Goal: Transaction & Acquisition: Purchase product/service

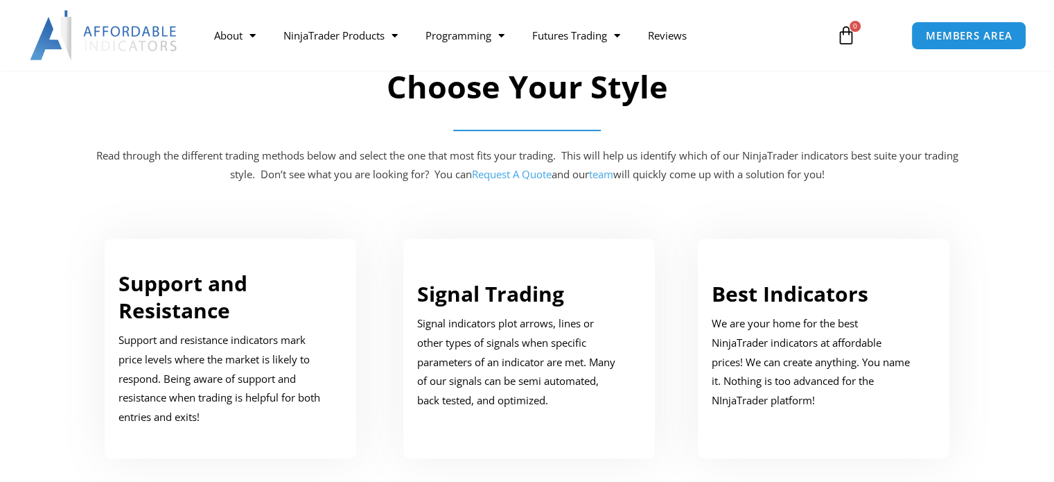
scroll to position [693, 0]
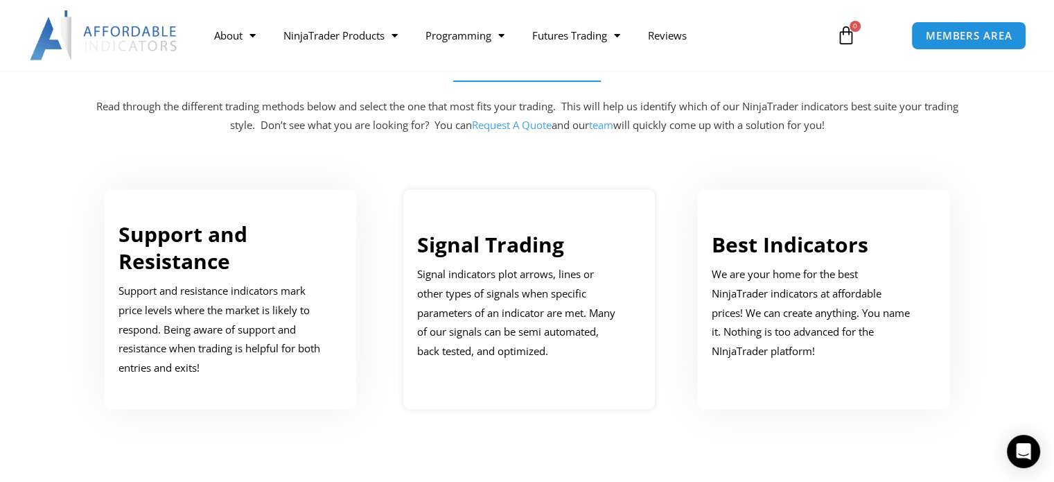
click at [508, 243] on link "Signal Trading" at bounding box center [490, 244] width 147 height 28
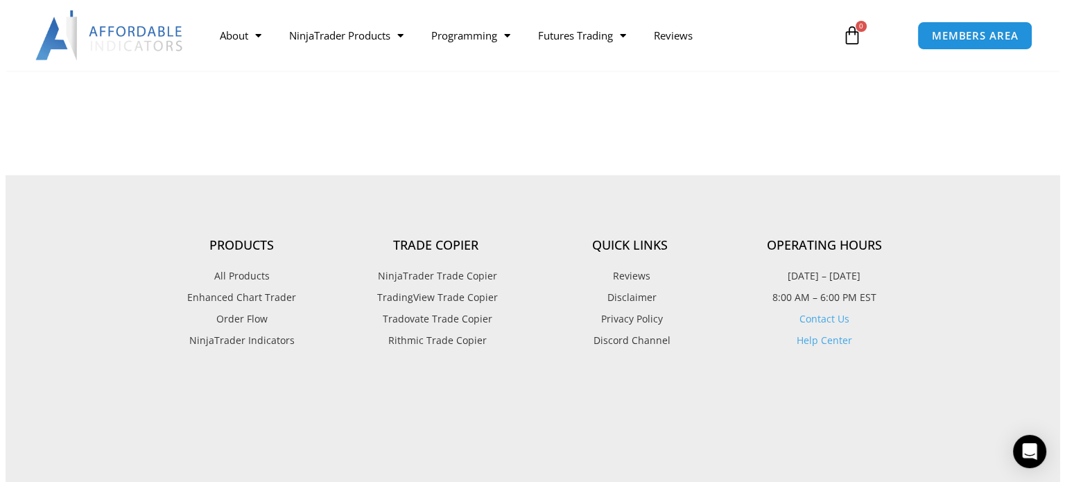
scroll to position [3031, 0]
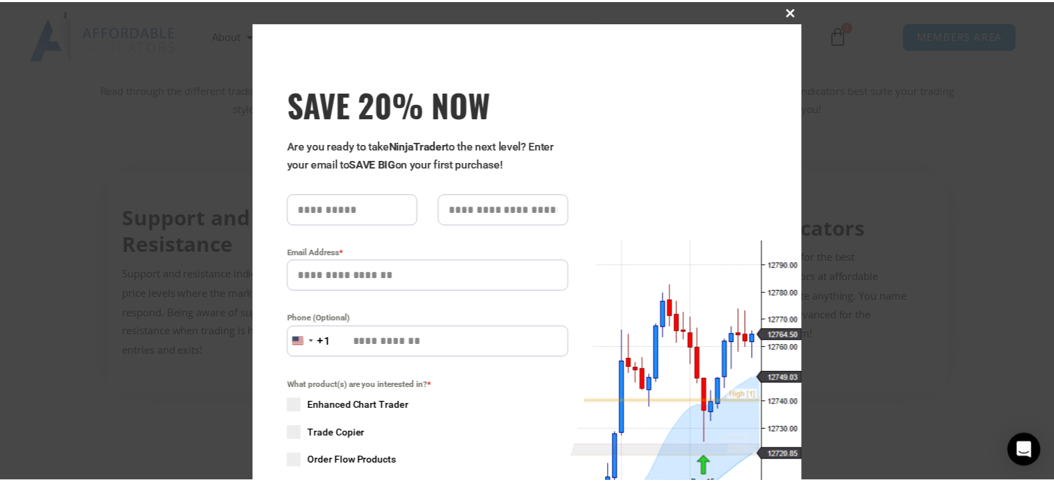
scroll to position [693, 0]
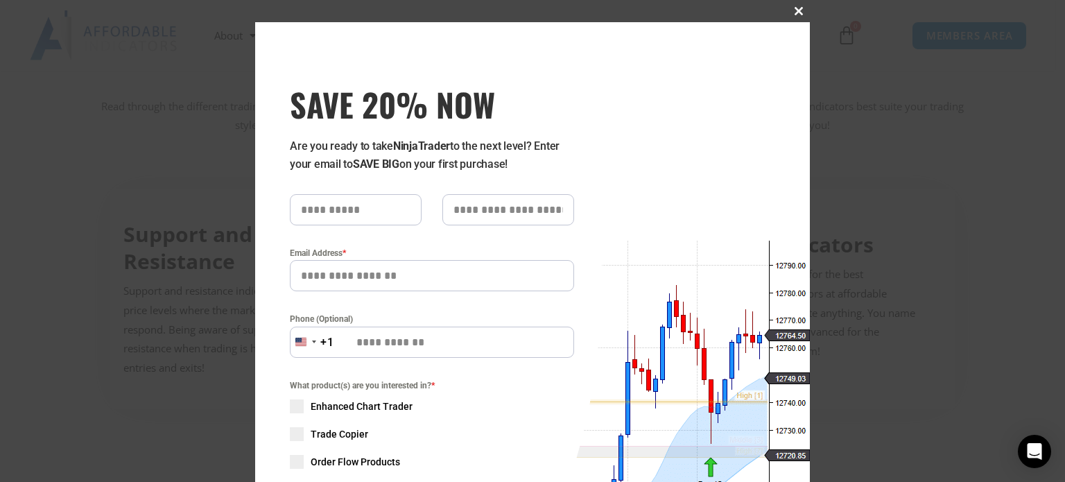
click at [791, 12] on span "SAVE 20% NOW popup" at bounding box center [799, 11] width 22 height 8
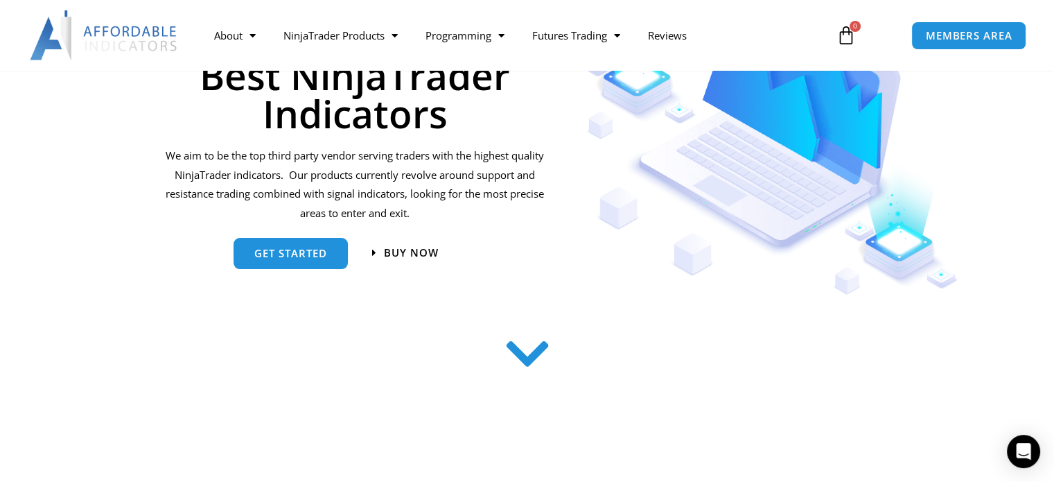
scroll to position [0, 0]
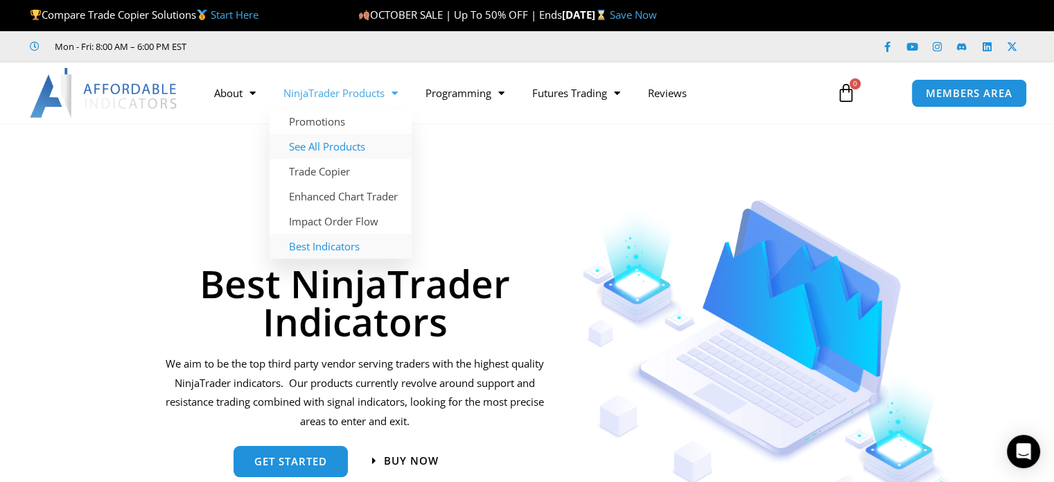
click at [353, 143] on link "See All Products" at bounding box center [341, 146] width 142 height 25
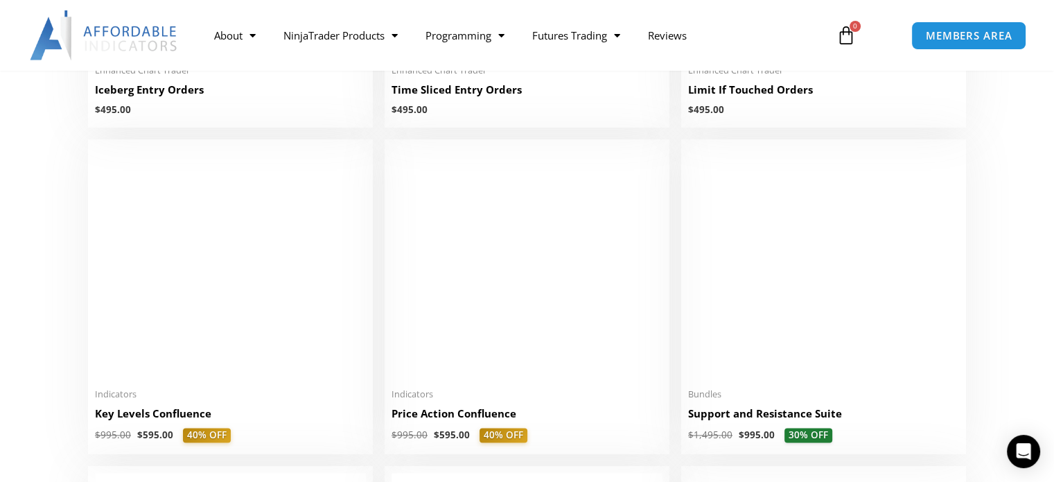
scroll to position [1872, 0]
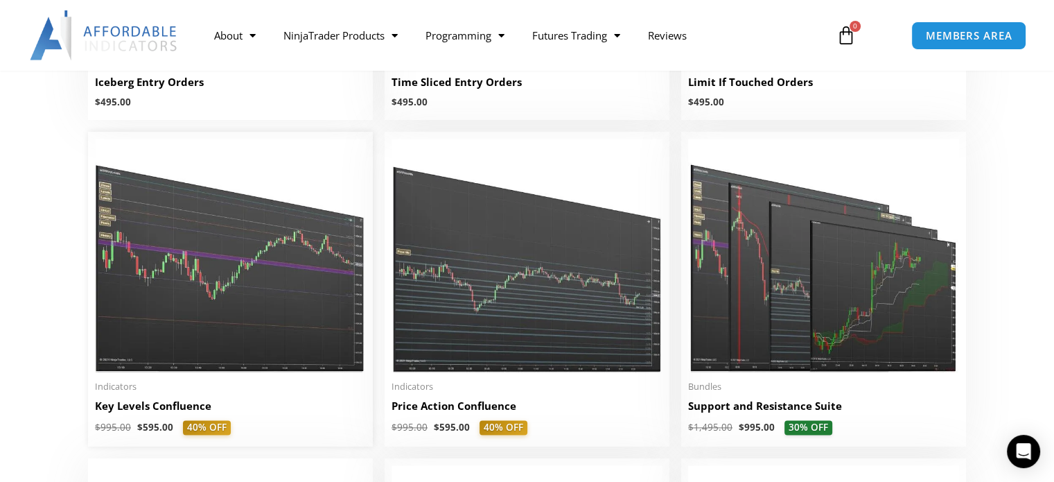
click at [223, 263] on img at bounding box center [230, 255] width 271 height 233
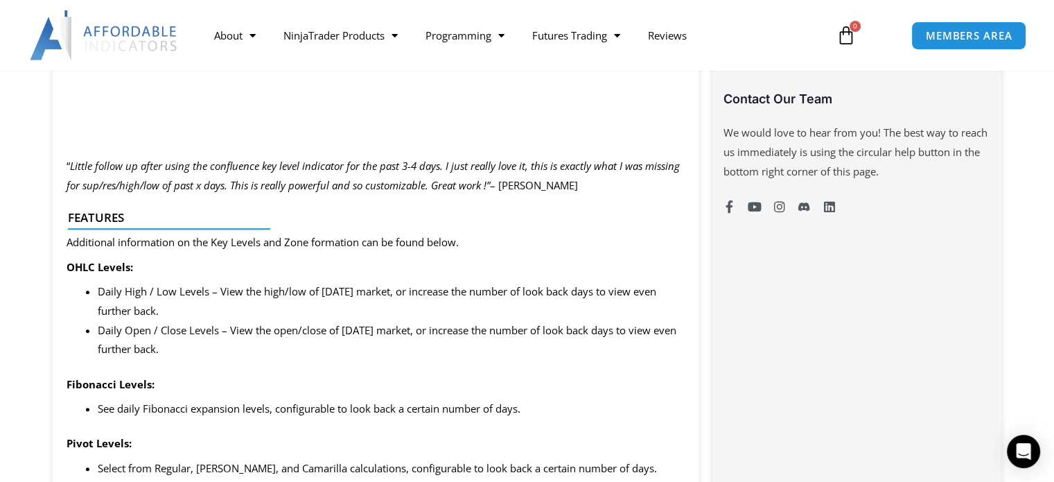
scroll to position [832, 0]
